Goal: Task Accomplishment & Management: Manage account settings

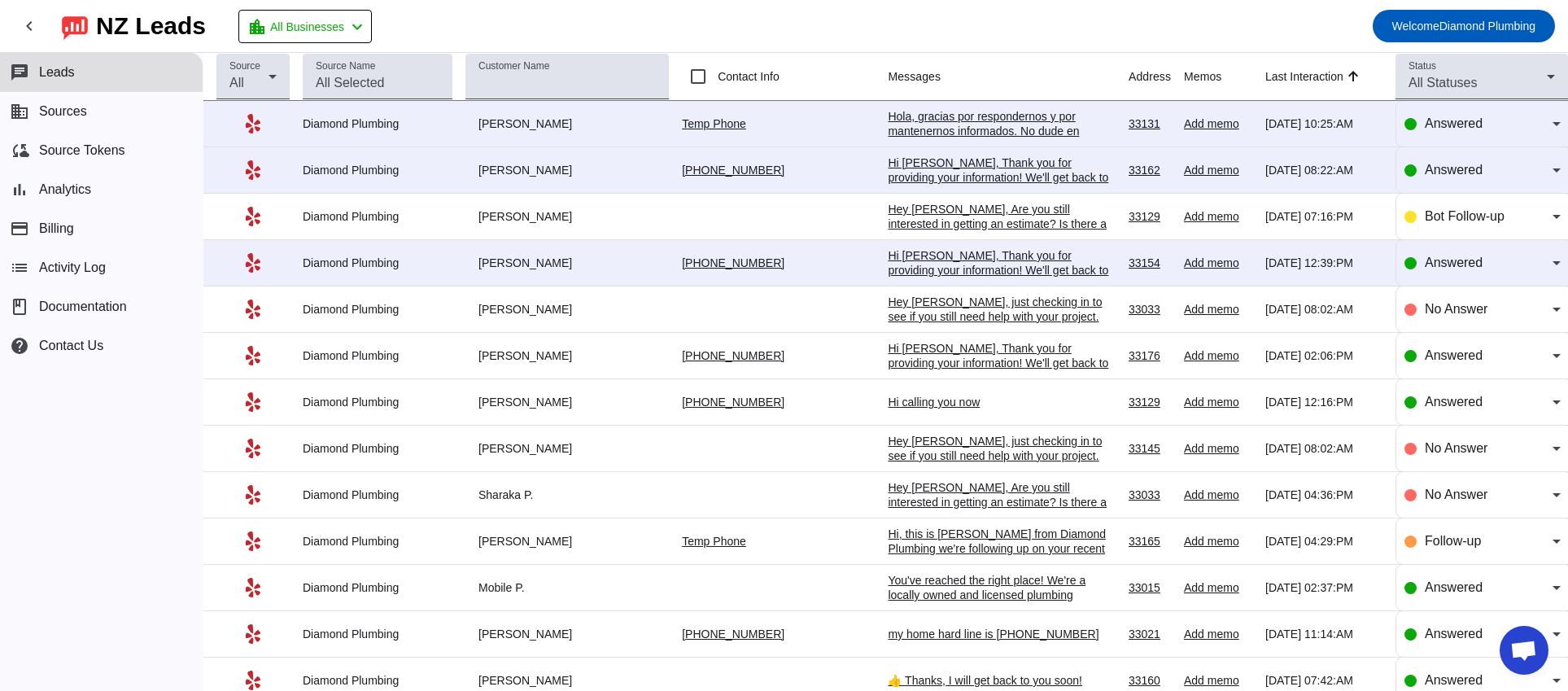
click at [987, 20] on mat-toolbar-row "chevron_left [GEOGRAPHIC_DATA] Leads location_city All Businesses chevron_left …" at bounding box center [784, 26] width 1568 height 52
click at [92, 470] on div "chat Leads business Sources cloud_sync Source Tokens bar_chart Analytics paymen…" at bounding box center [101, 371] width 203 height 638
click at [1241, 31] on mat-toolbar-row "chevron_left NZ Leads location_city All Businesses chevron_left Welcome Diamond…" at bounding box center [784, 26] width 1568 height 52
drag, startPoint x: 54, startPoint y: 542, endPoint x: 58, endPoint y: 482, distance: 60.1
click at [54, 542] on div "chat Leads business Sources cloud_sync Source Tokens bar_chart Analytics paymen…" at bounding box center [101, 371] width 203 height 638
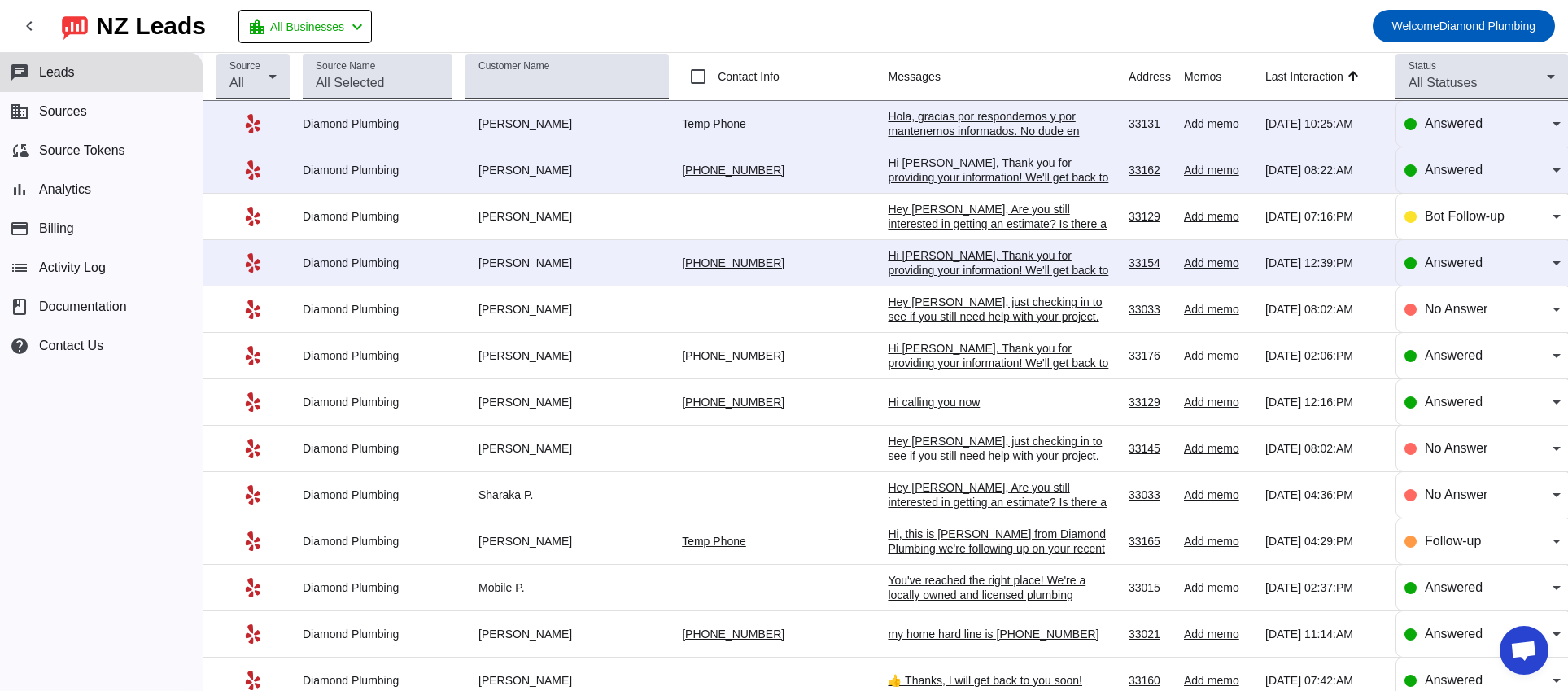
click at [44, 71] on span "Leads" at bounding box center [57, 72] width 36 height 14
click at [34, 30] on mat-icon "chevron_left" at bounding box center [30, 26] width 20 height 20
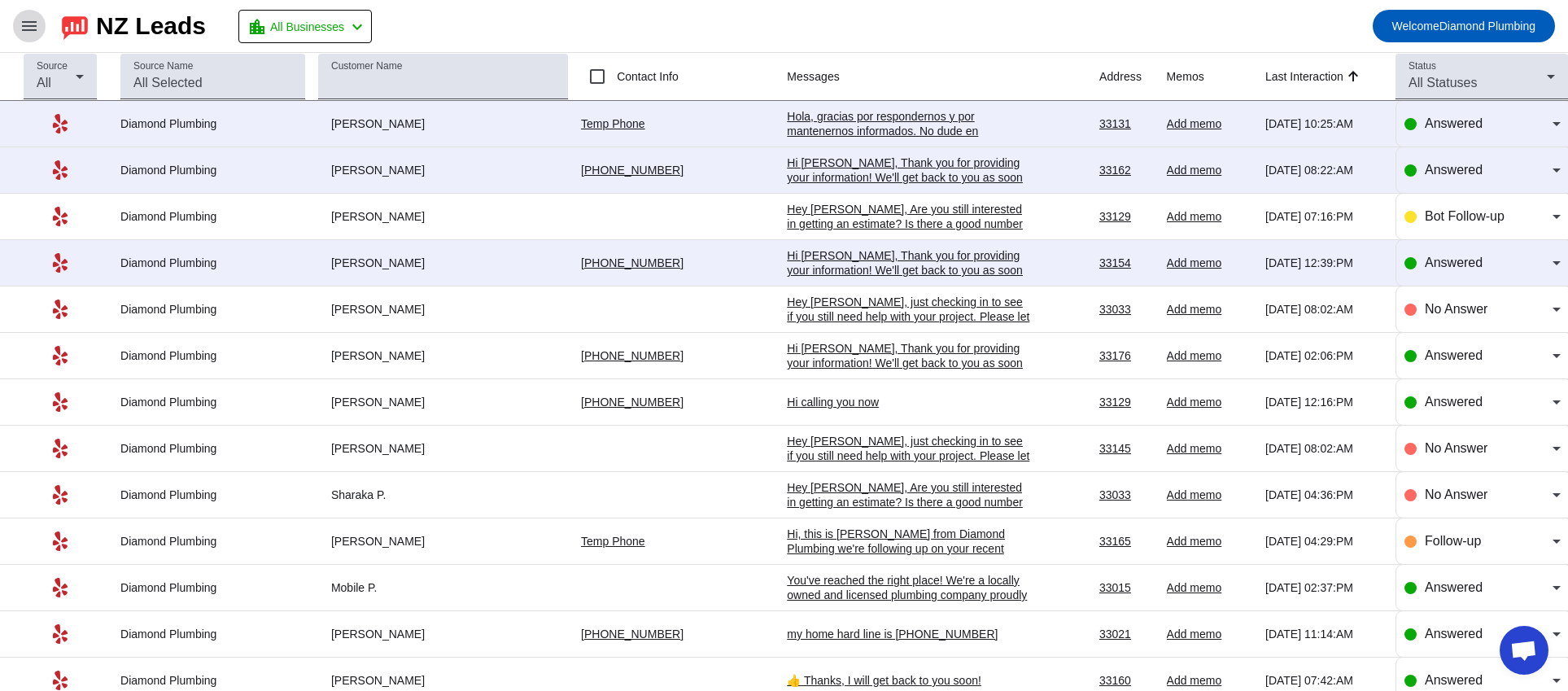
click at [41, 33] on span at bounding box center [29, 25] width 39 height 39
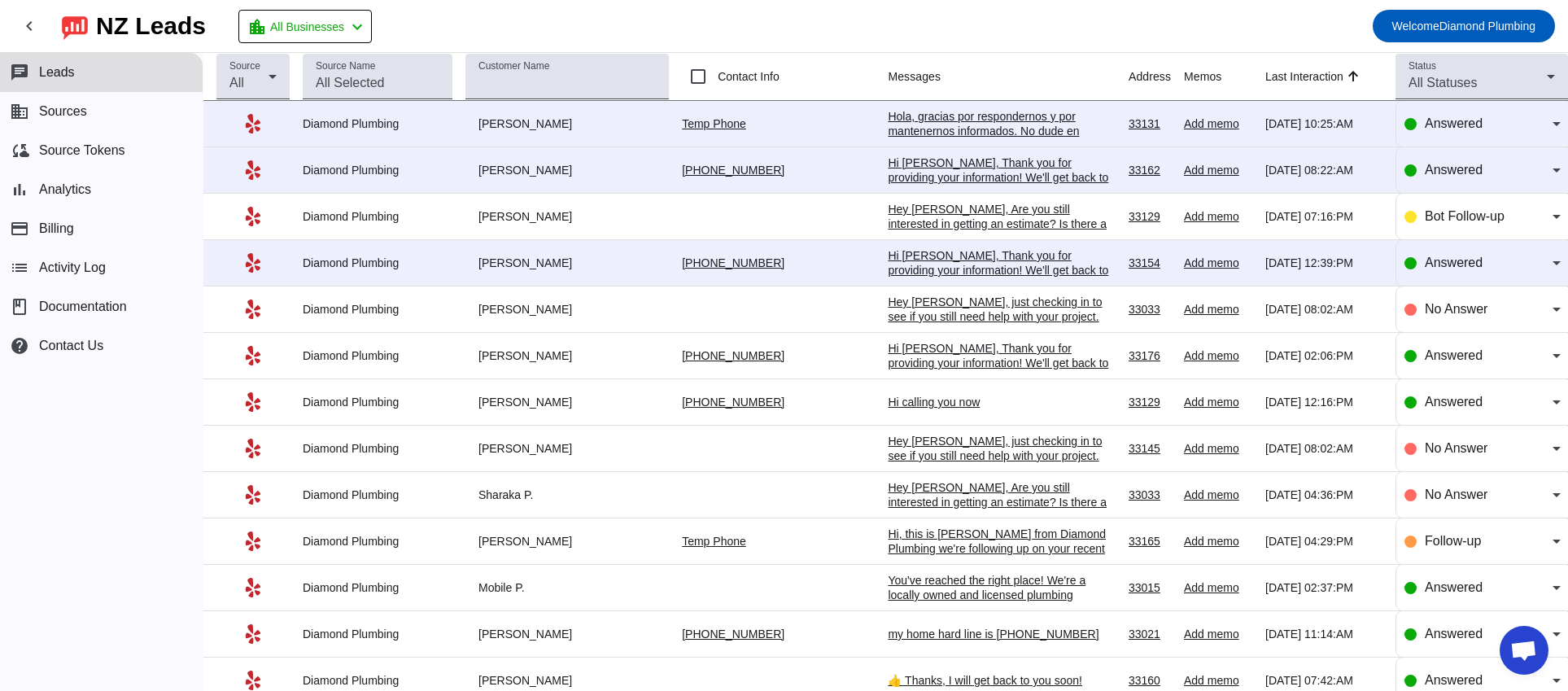
click at [684, 23] on mat-toolbar-row "chevron_left NZ Leads location_city All Businesses chevron_left Welcome Diamond…" at bounding box center [784, 26] width 1568 height 52
click at [1506, 23] on span "Welcome Diamond Plumbing" at bounding box center [1463, 25] width 143 height 23
click at [115, 509] on div at bounding box center [784, 346] width 1568 height 691
click at [1478, 36] on span "Welcome Diamond Plumbing" at bounding box center [1463, 25] width 143 height 23
click at [1513, 59] on button "Logout" at bounding box center [1508, 68] width 91 height 39
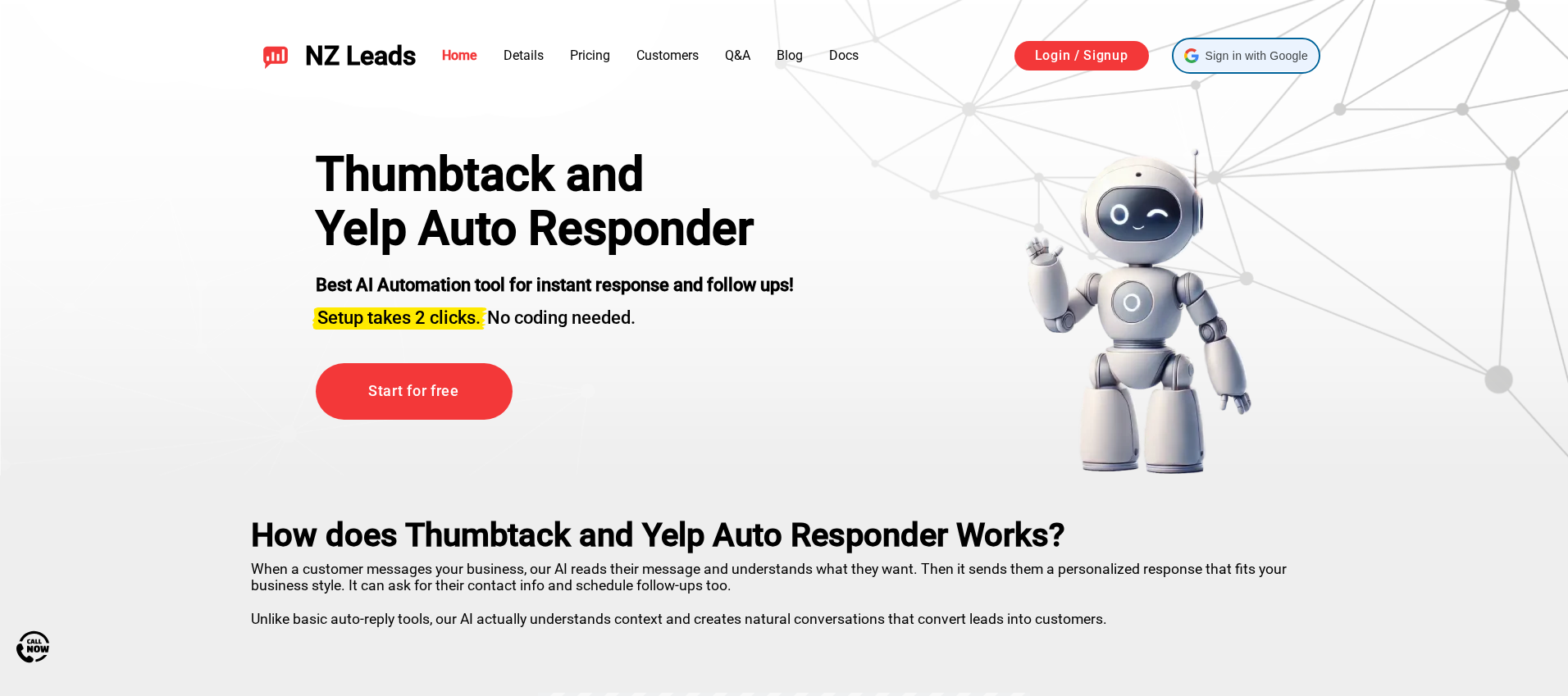
click at [1222, 60] on span "Sign in with Google" at bounding box center [1256, 56] width 102 height 17
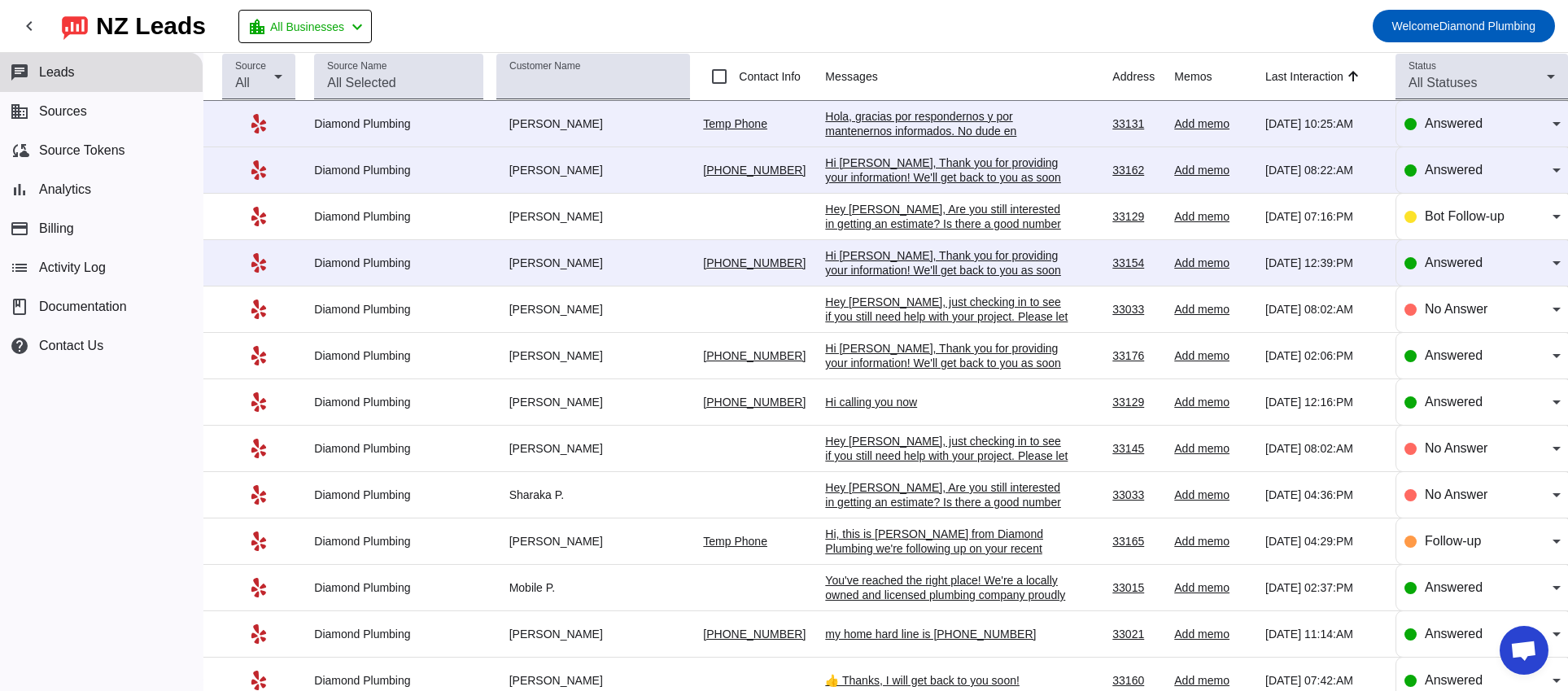
click at [91, 469] on div "chat Leads business Sources cloud_sync Source Tokens bar_chart Analytics paymen…" at bounding box center [101, 371] width 203 height 638
